Goal: Task Accomplishment & Management: Use online tool/utility

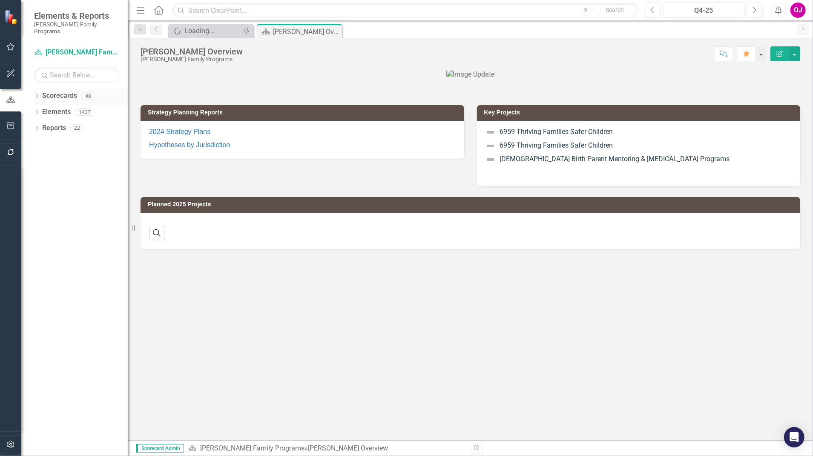
click at [38, 94] on icon at bounding box center [37, 96] width 2 height 4
click at [46, 109] on div "Dropdown" at bounding box center [42, 112] width 9 height 7
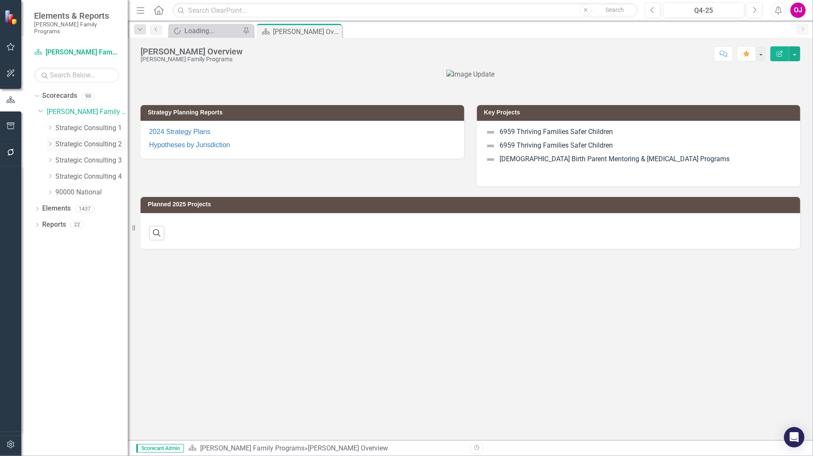
click at [50, 141] on icon "Dropdown" at bounding box center [50, 143] width 6 height 5
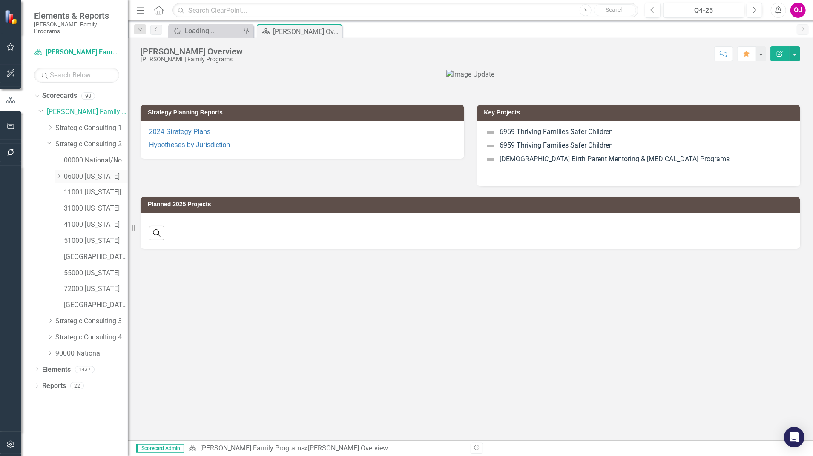
click at [55, 173] on div "Dropdown 06000 [US_STATE]" at bounding box center [91, 177] width 72 height 14
click at [38, 384] on icon "Dropdown" at bounding box center [37, 386] width 6 height 5
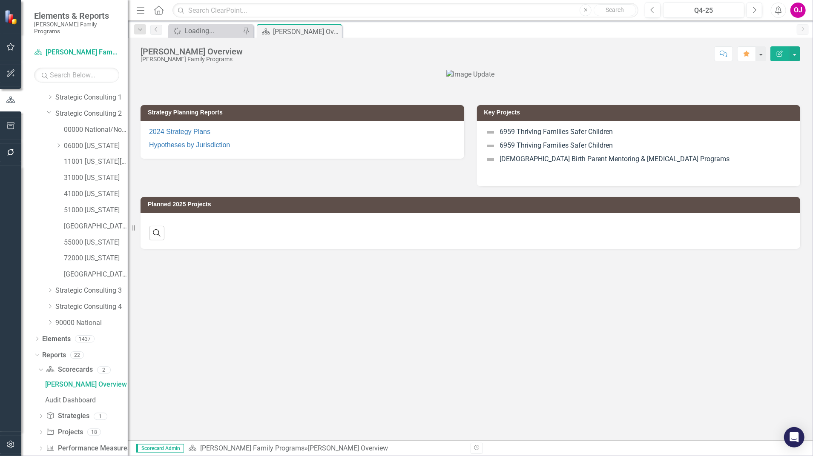
scroll to position [38, 0]
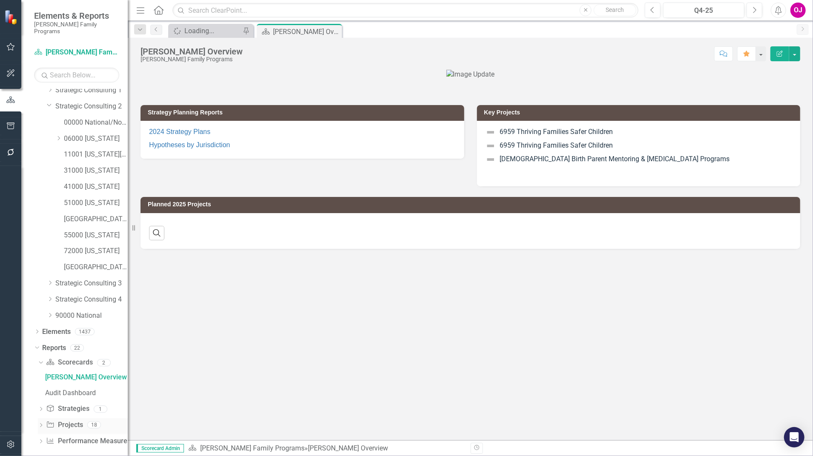
click at [41, 424] on icon "Dropdown" at bounding box center [41, 426] width 6 height 5
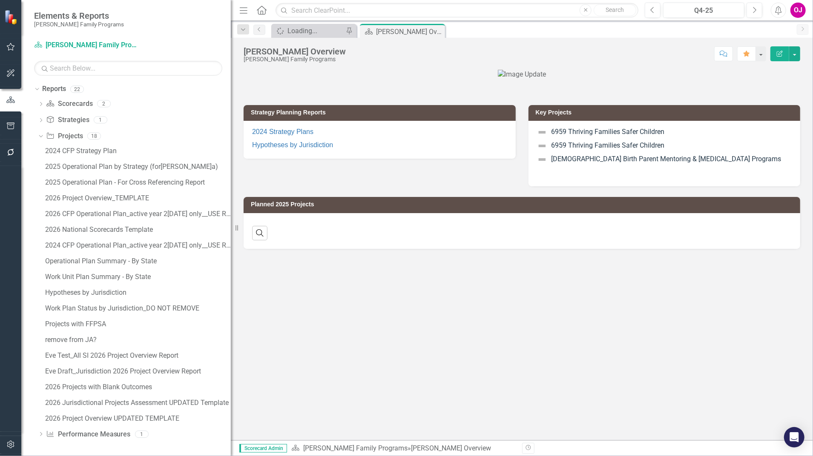
drag, startPoint x: 129, startPoint y: 147, endPoint x: 231, endPoint y: 133, distance: 103.2
click at [231, 133] on div "Resize" at bounding box center [234, 228] width 7 height 456
click at [146, 180] on div "2025 Operational Plan - For Cross Referencing Report" at bounding box center [138, 183] width 186 height 8
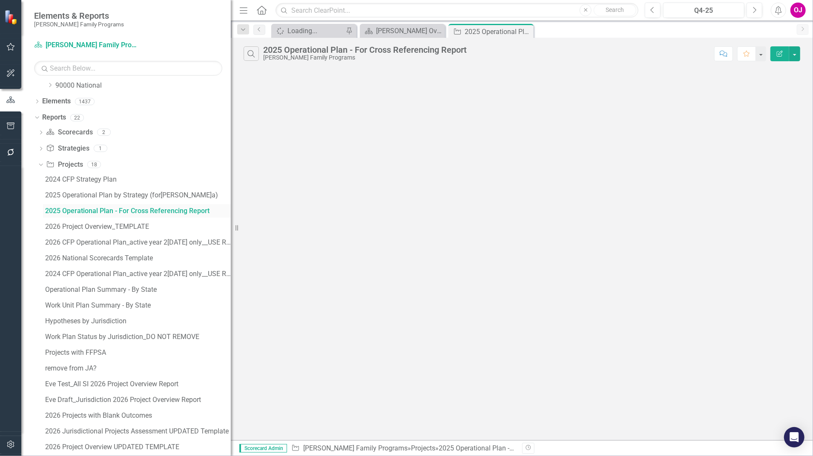
scroll to position [23, 0]
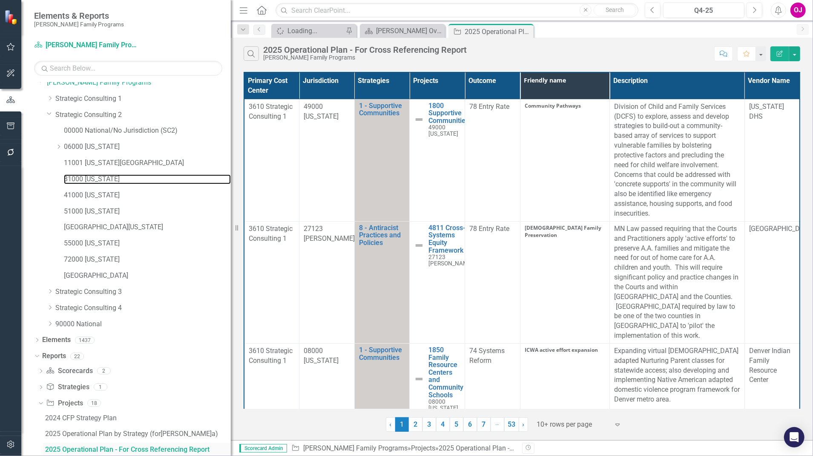
click at [146, 180] on link "31000 [US_STATE]" at bounding box center [147, 180] width 167 height 10
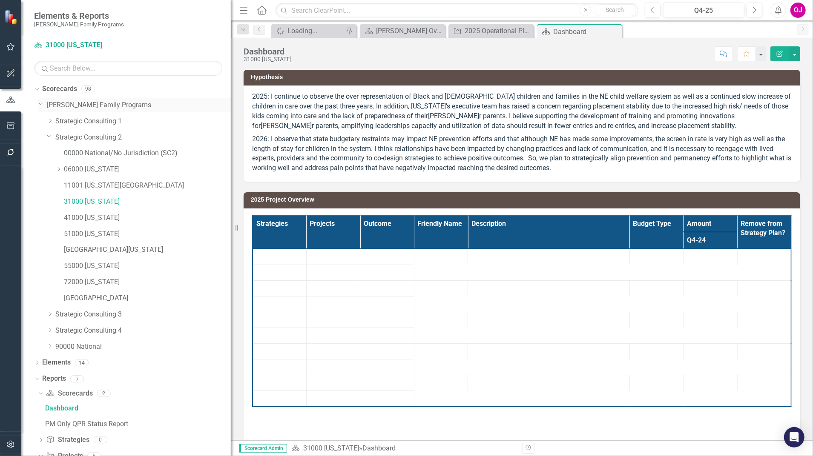
click at [89, 104] on link "[PERSON_NAME] Family Programs" at bounding box center [139, 105] width 184 height 10
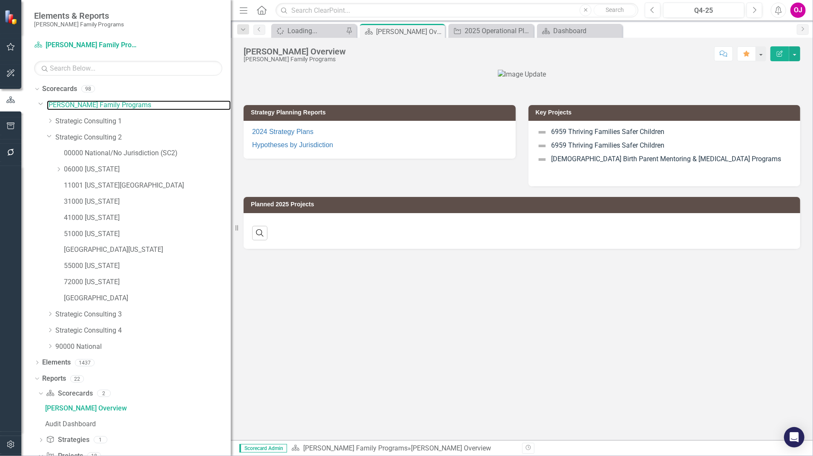
scroll to position [320, 0]
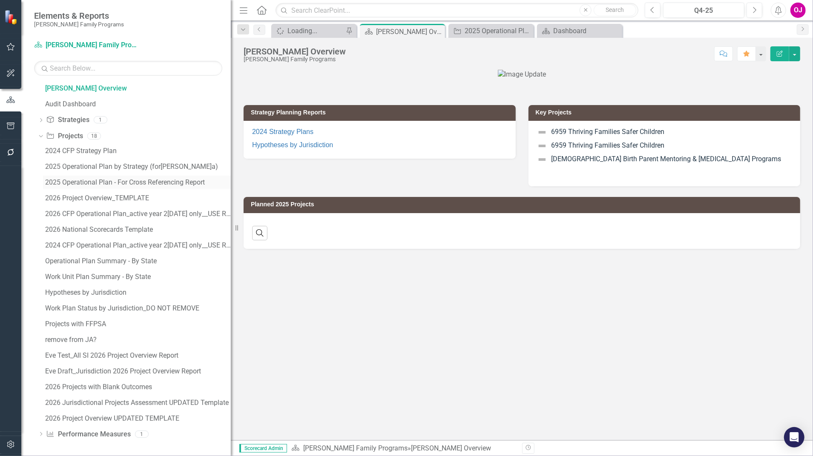
click at [151, 179] on div "2025 Operational Plan - For Cross Referencing Report" at bounding box center [138, 183] width 186 height 8
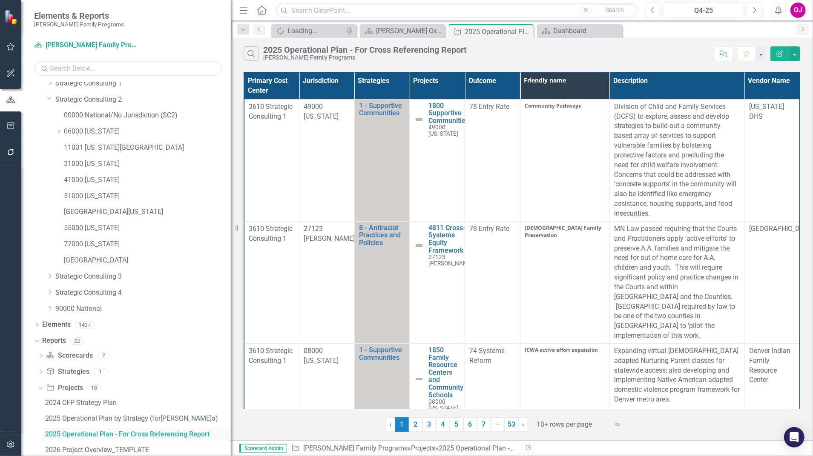
scroll to position [23, 0]
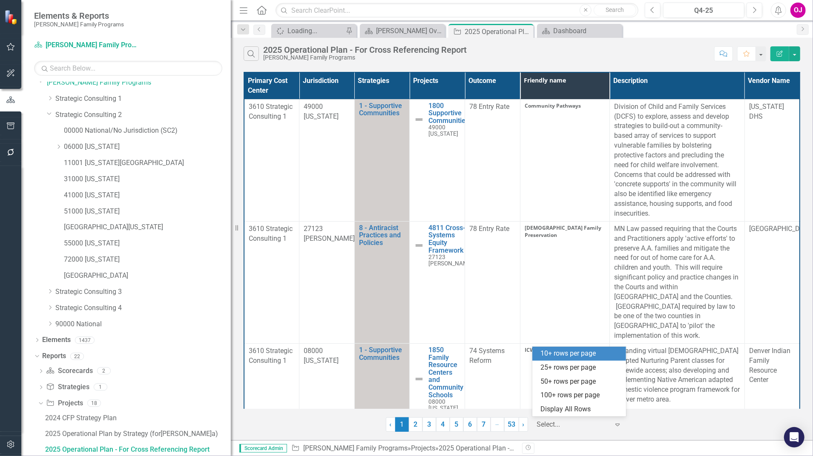
click at [621, 426] on icon "Expand" at bounding box center [617, 424] width 9 height 7
click at [583, 394] on div "100+ rows per page" at bounding box center [581, 396] width 80 height 10
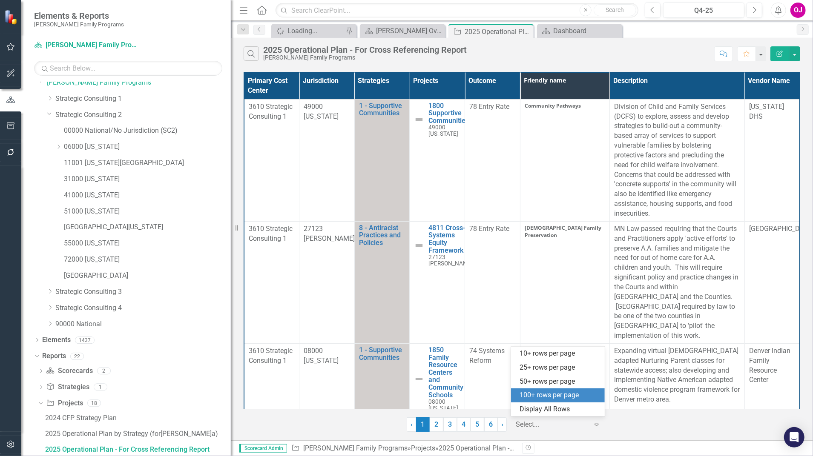
click at [592, 425] on icon "Expand" at bounding box center [596, 424] width 9 height 7
click at [558, 409] on div "Display All Rows" at bounding box center [559, 410] width 80 height 10
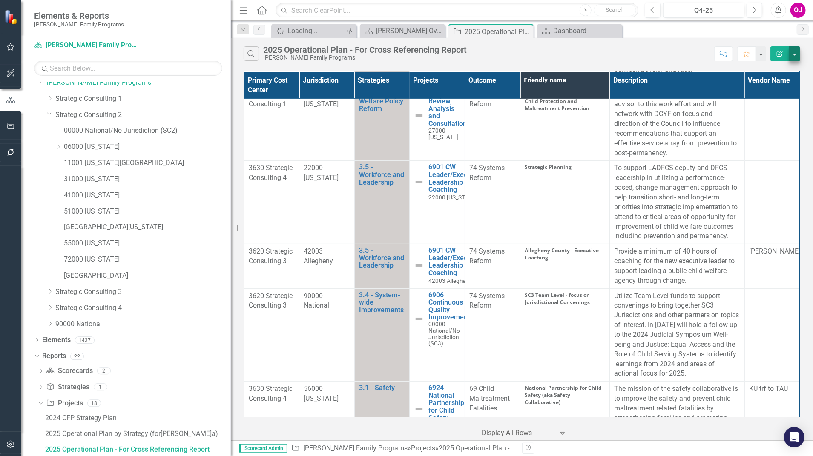
scroll to position [10187, 0]
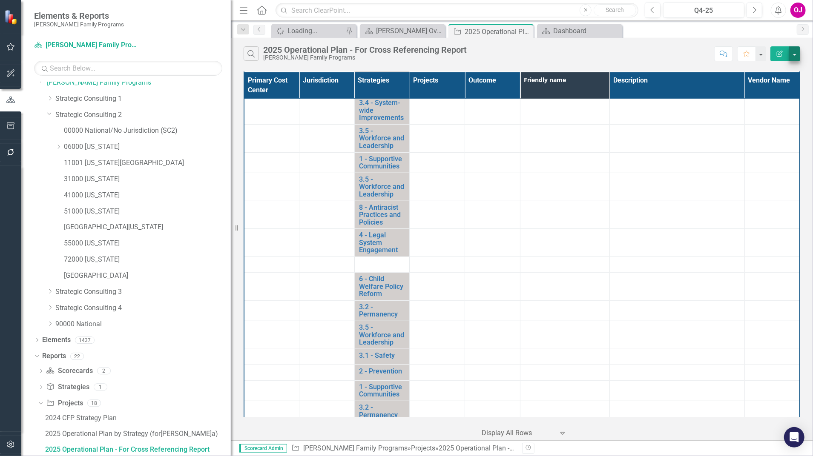
click at [799, 55] on button "button" at bounding box center [794, 53] width 11 height 15
click at [775, 102] on link "Excel Export to Excel" at bounding box center [766, 102] width 67 height 16
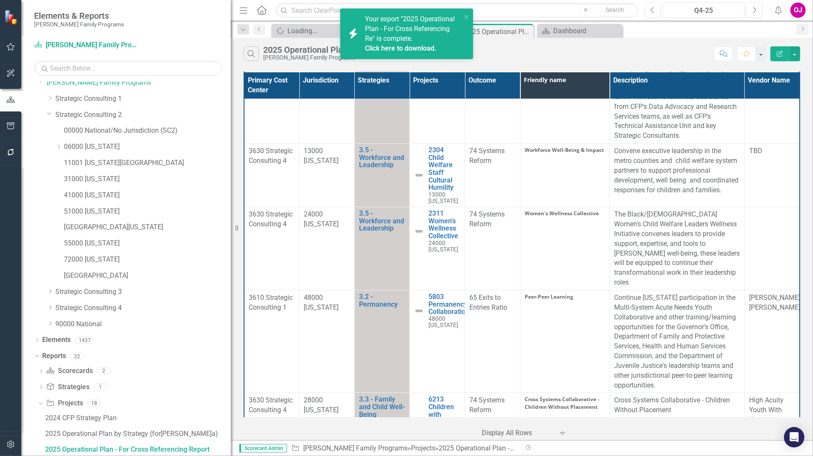
click at [388, 41] on span "Your export "2025 Operational Plan - For Cross Referencing Re" is complete. Cli…" at bounding box center [412, 34] width 94 height 38
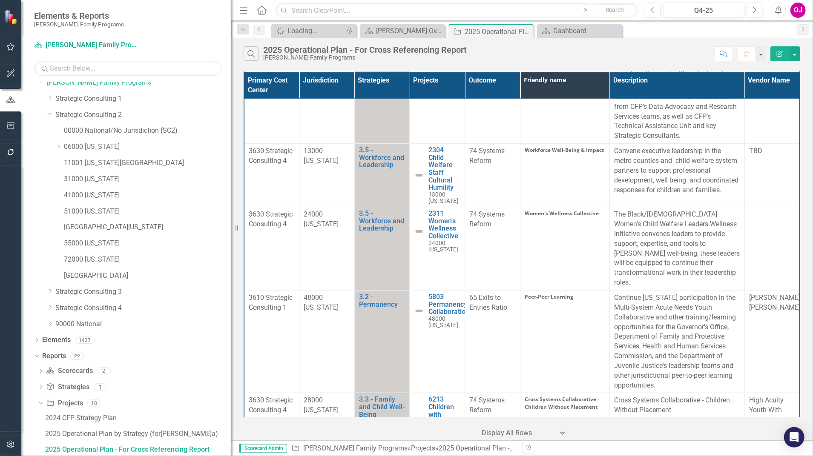
click at [795, 14] on div "OJ" at bounding box center [797, 10] width 15 height 15
click at [779, 13] on icon "Alerts" at bounding box center [778, 10] width 9 height 9
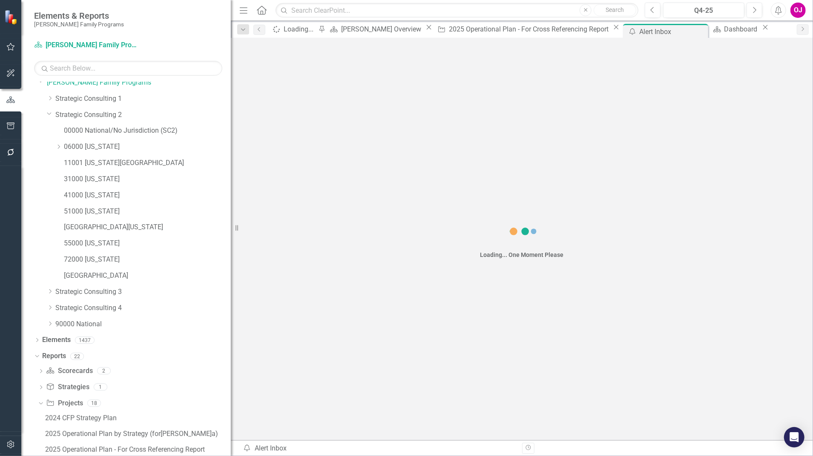
click at [461, 74] on div "Loading... One Moment Please" at bounding box center [522, 239] width 582 height 403
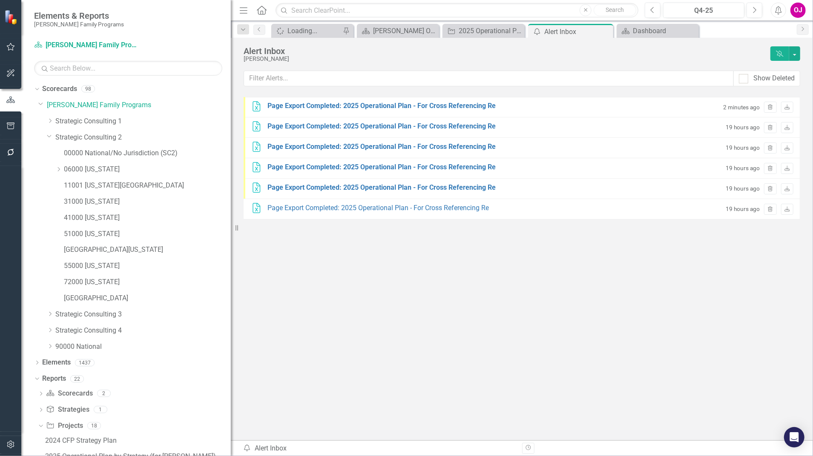
scroll to position [23, 0]
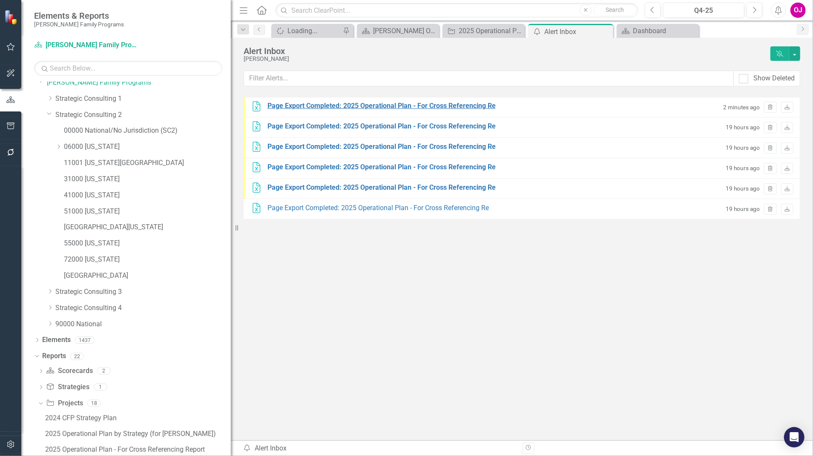
click at [405, 106] on div "Page Export Completed: 2025 Operational Plan - For Cross Referencing Re" at bounding box center [381, 106] width 228 height 10
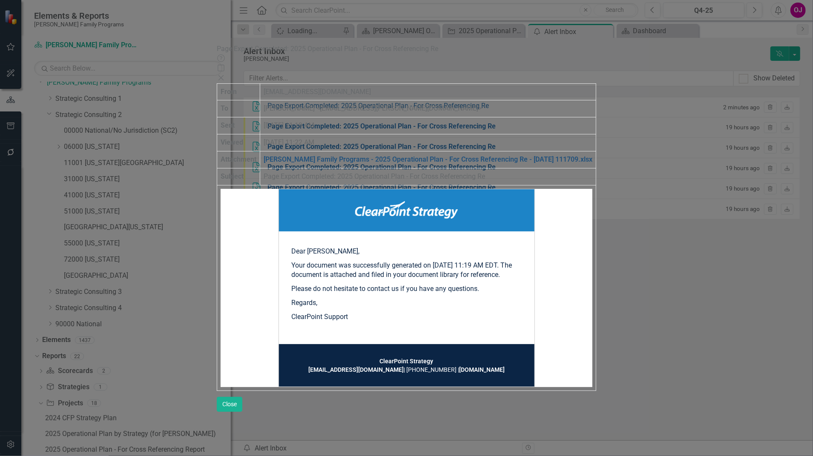
click at [380, 155] on link "[PERSON_NAME] Family Programs - 2025 Operational Plan - For Cross Referencing R…" at bounding box center [428, 159] width 329 height 8
